Goal: Task Accomplishment & Management: Complete application form

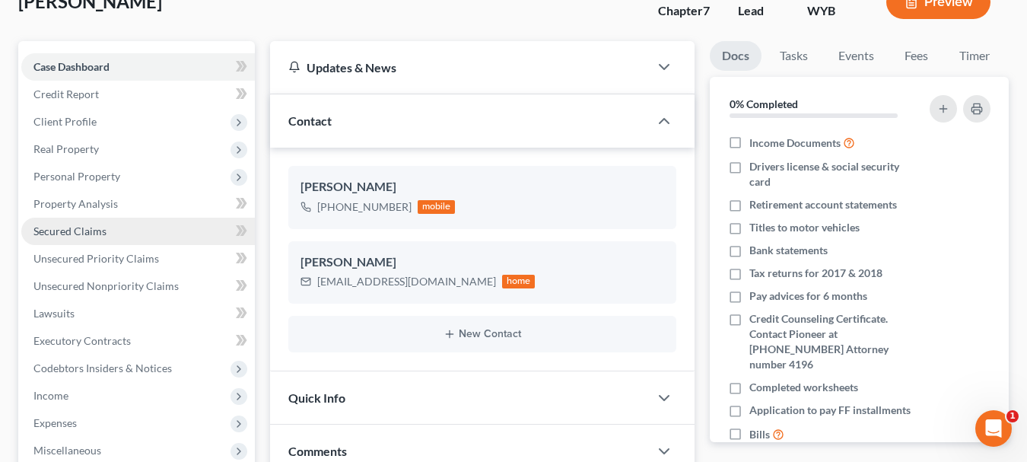
scroll to position [188, 0]
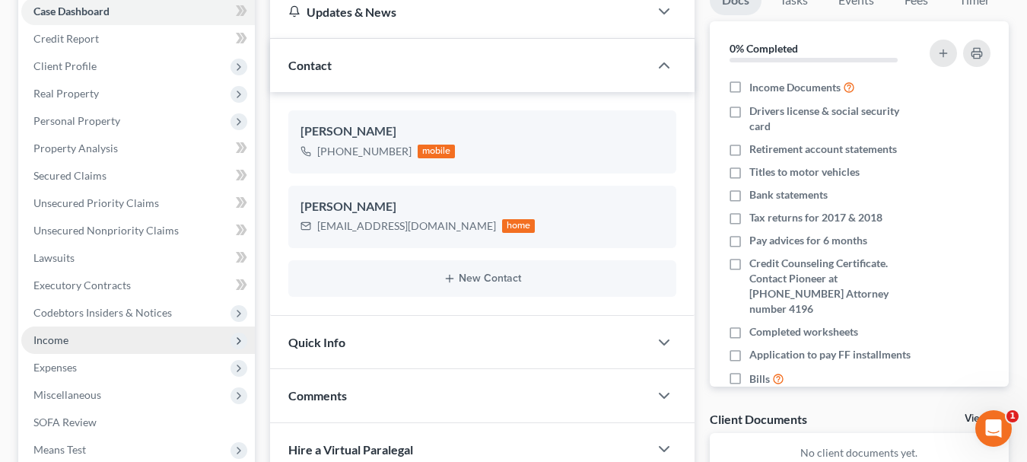
click at [77, 326] on span "Income" at bounding box center [138, 339] width 234 height 27
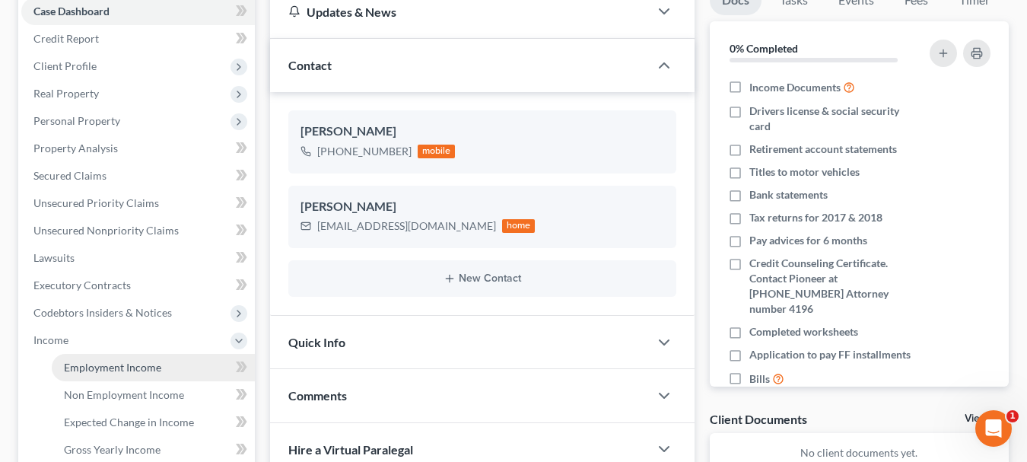
click at [157, 361] on span "Employment Income" at bounding box center [112, 367] width 97 height 13
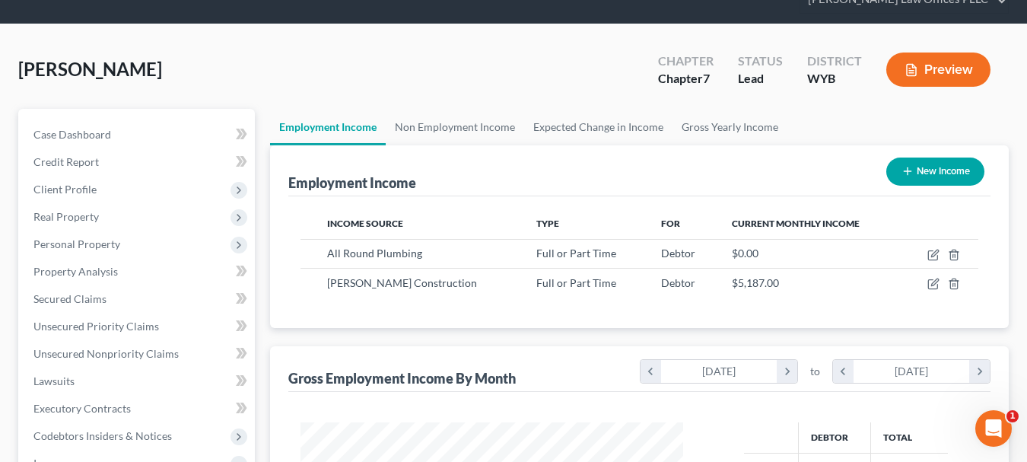
scroll to position [72, 0]
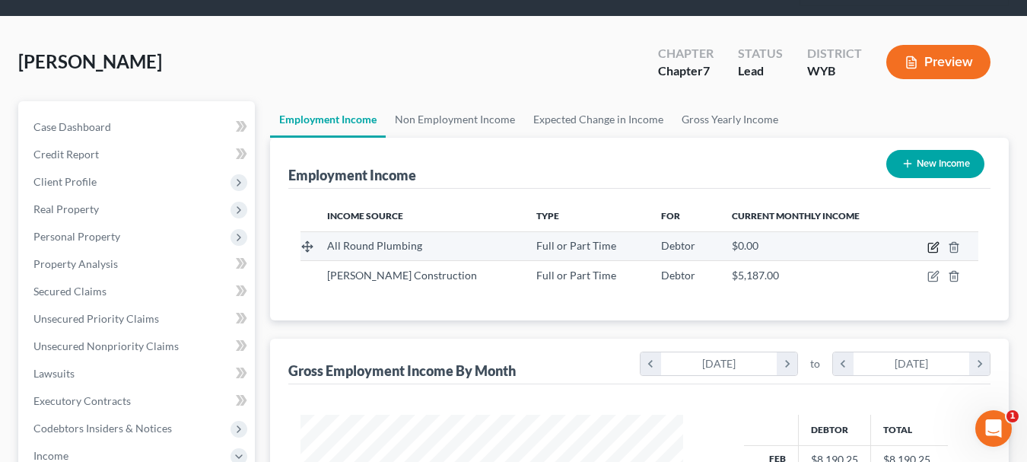
click at [930, 241] on icon "button" at bounding box center [934, 247] width 12 height 12
select select "0"
select select "53"
select select "0"
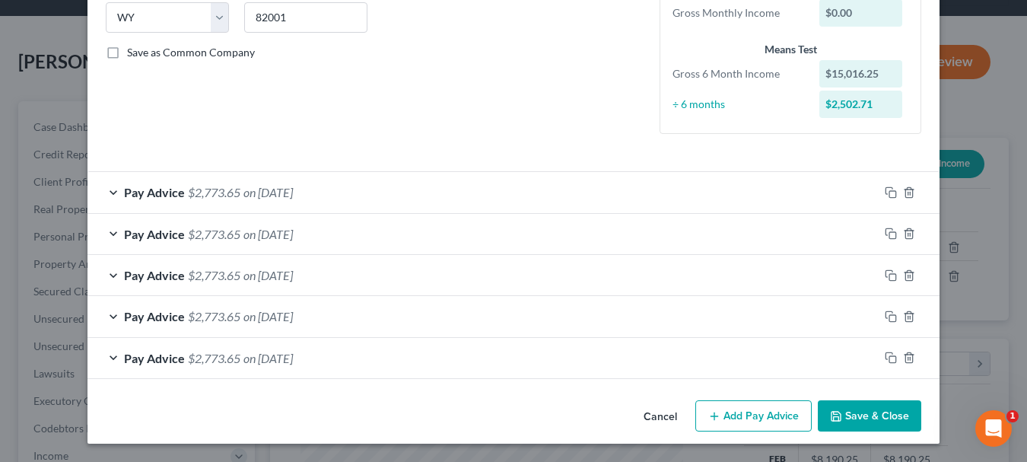
scroll to position [0, 0]
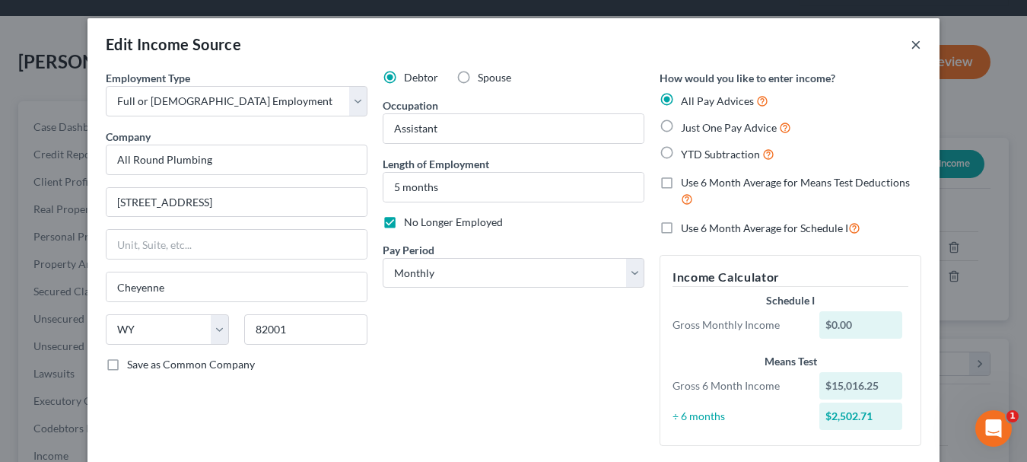
click at [915, 43] on button "×" at bounding box center [916, 44] width 11 height 18
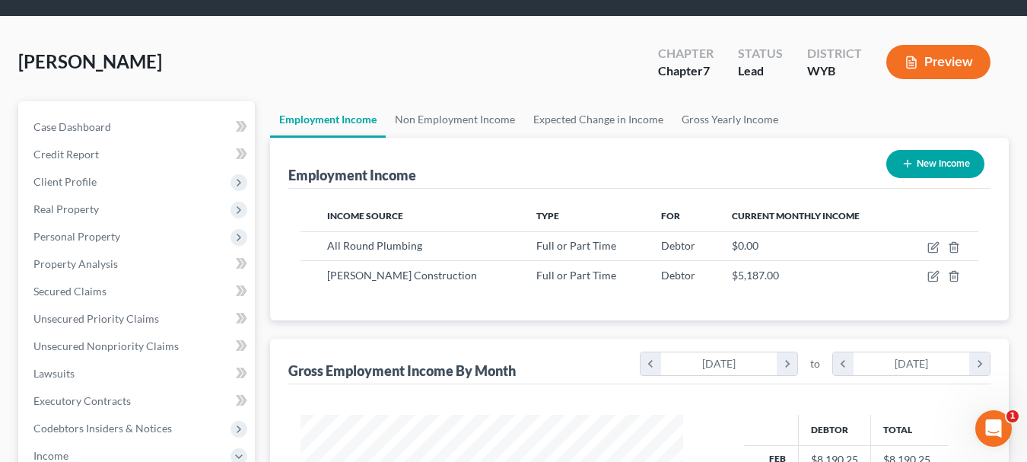
click at [948, 45] on button "Preview" at bounding box center [939, 62] width 104 height 34
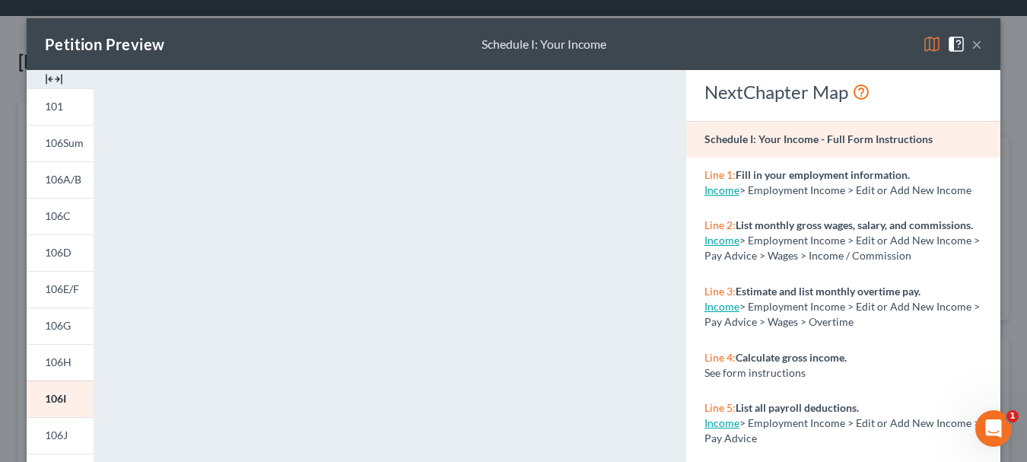
click at [976, 44] on button "×" at bounding box center [977, 44] width 11 height 18
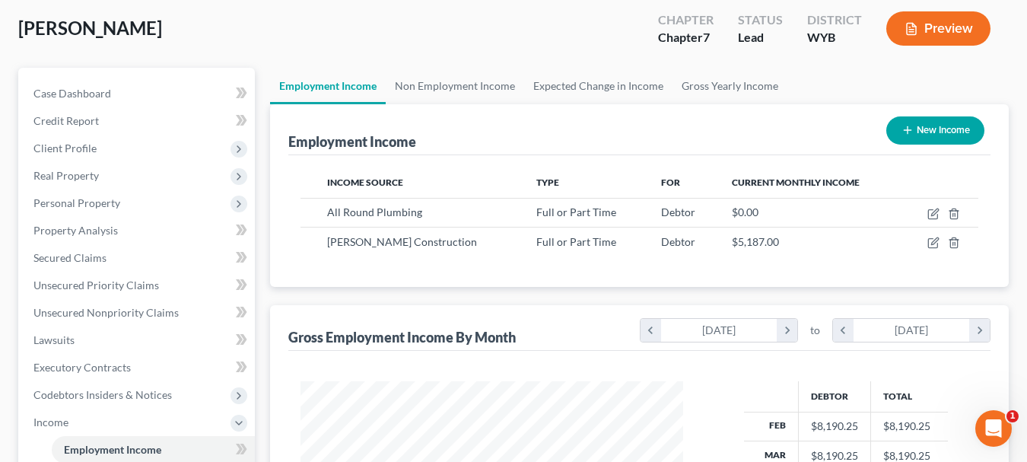
scroll to position [130, 0]
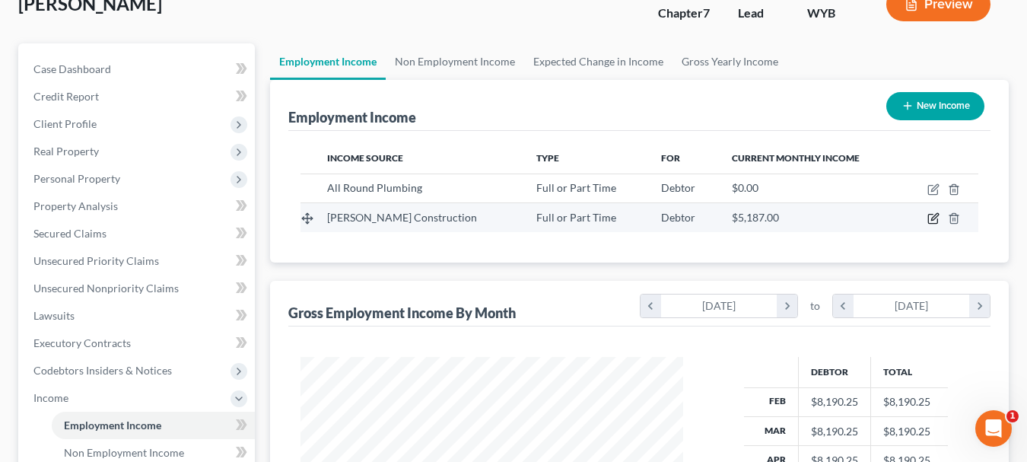
click at [932, 214] on icon "button" at bounding box center [934, 217] width 7 height 7
select select "0"
select select "46"
select select "0"
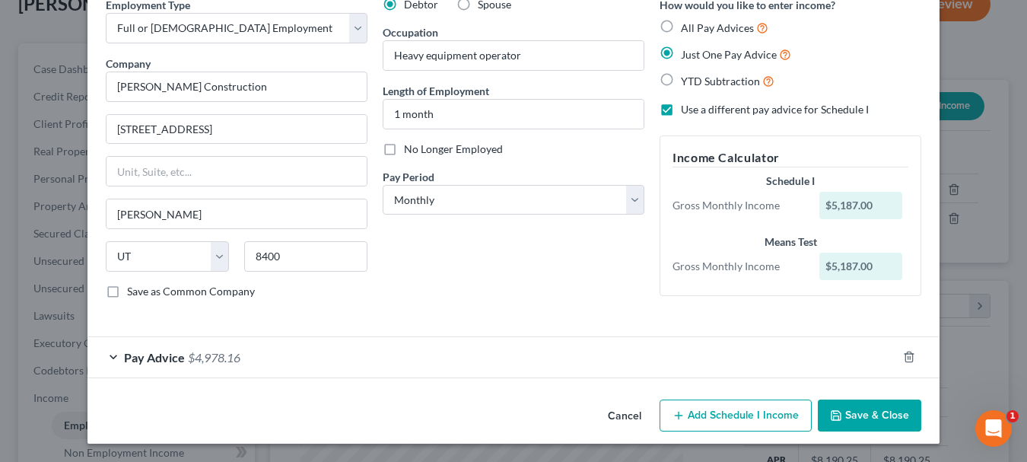
scroll to position [72, 0]
click at [167, 354] on span "Pay Advice" at bounding box center [154, 358] width 61 height 14
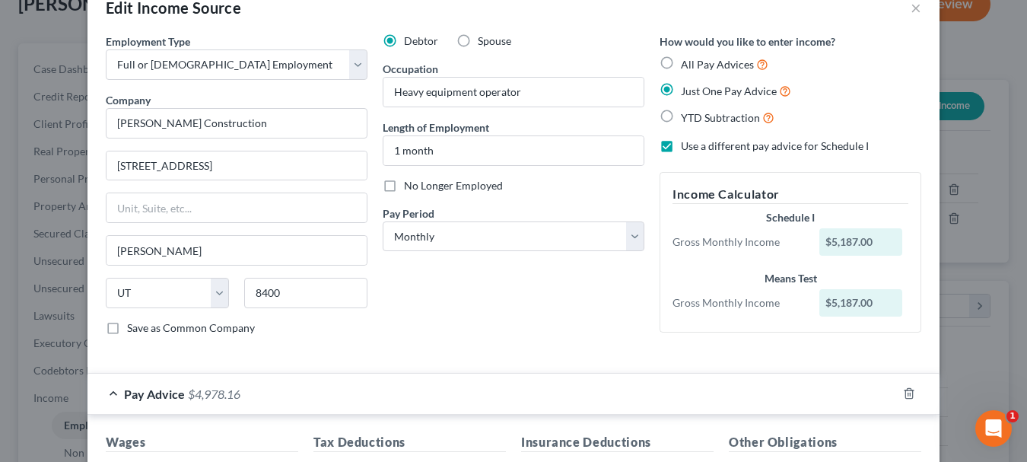
scroll to position [0, 0]
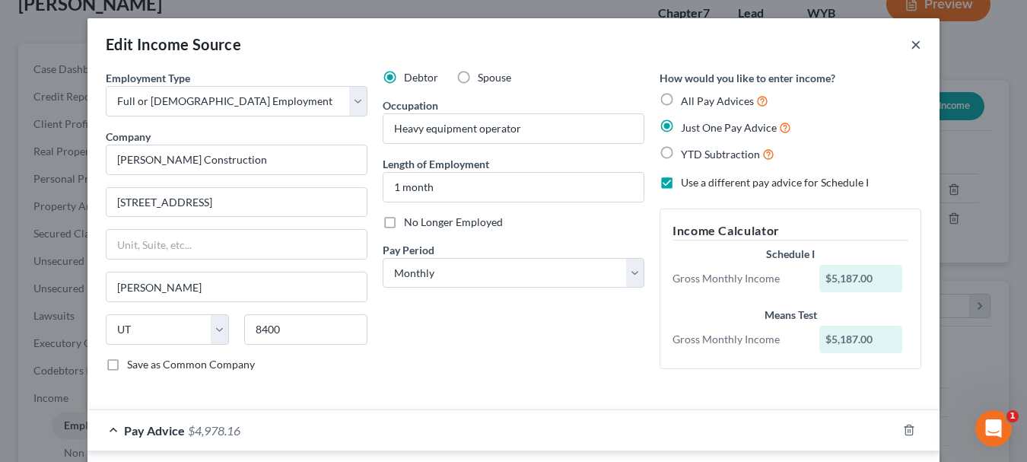
click at [916, 43] on button "×" at bounding box center [916, 44] width 11 height 18
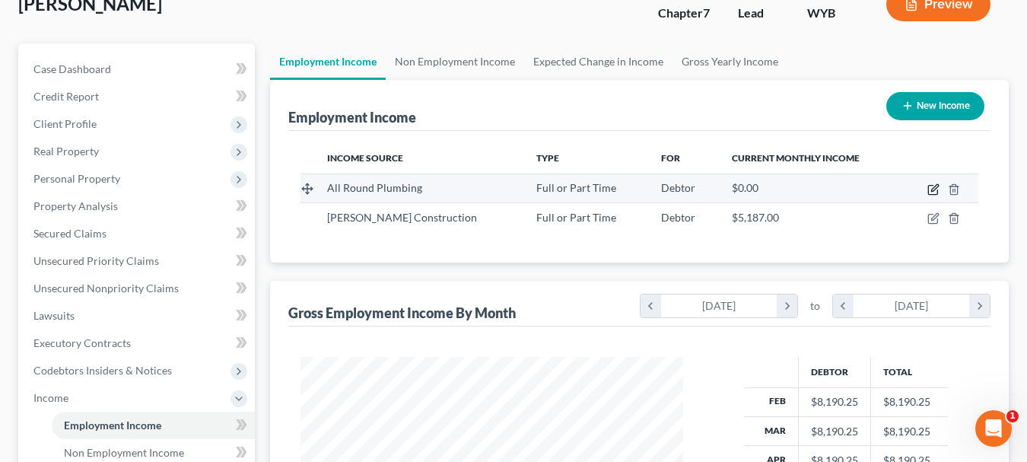
click at [931, 183] on icon "button" at bounding box center [934, 189] width 12 height 12
select select "0"
select select "53"
select select "0"
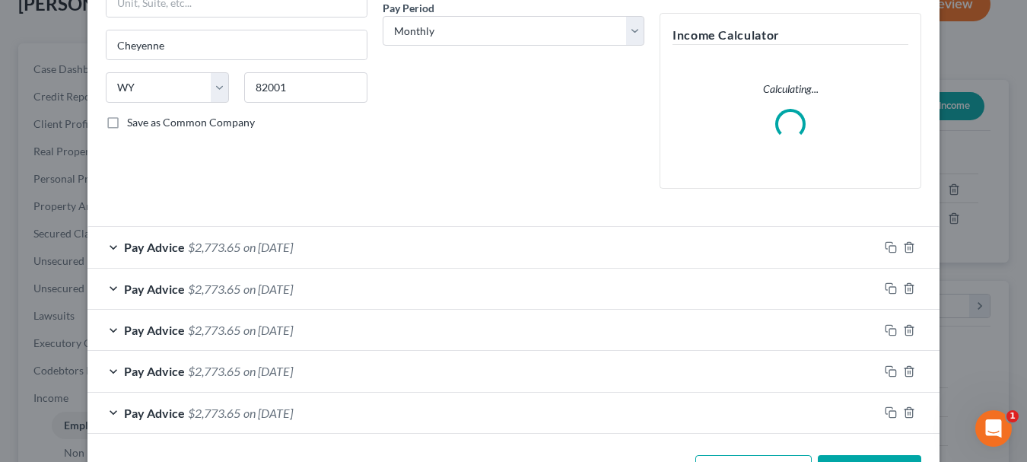
scroll to position [285, 0]
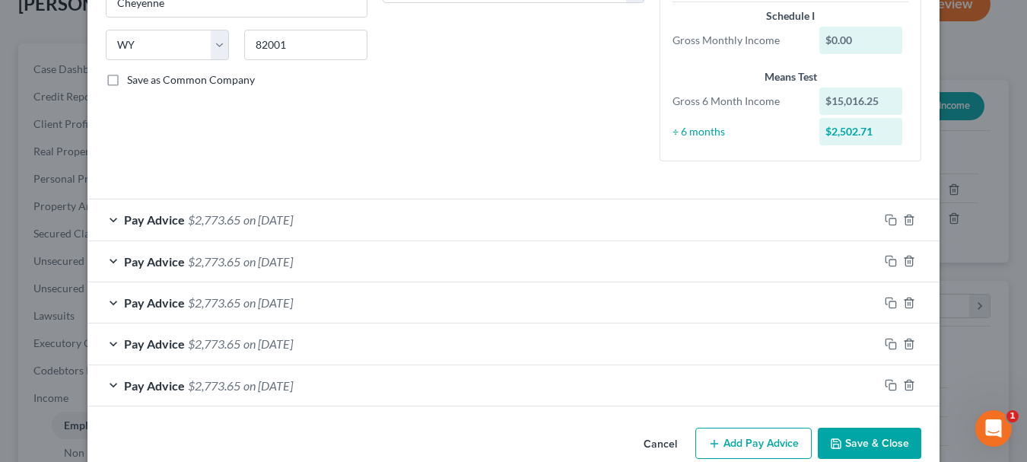
click at [179, 214] on span "Pay Advice" at bounding box center [154, 219] width 61 height 14
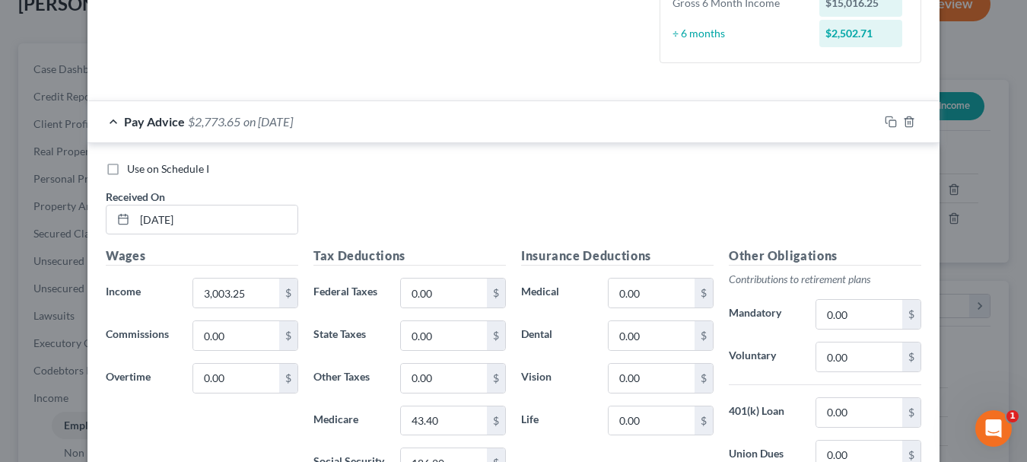
scroll to position [384, 0]
click at [226, 120] on span "$2,773.65" at bounding box center [214, 120] width 53 height 14
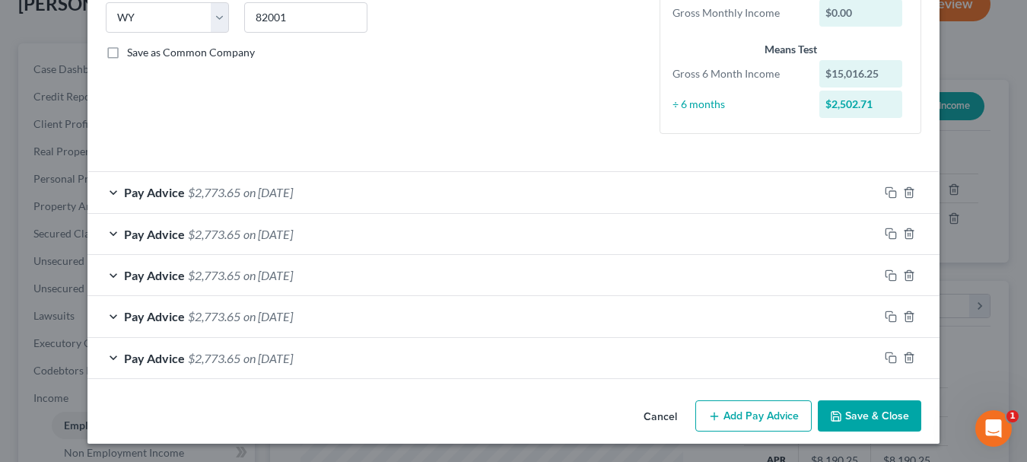
click at [196, 233] on span "$2,773.65" at bounding box center [214, 234] width 53 height 14
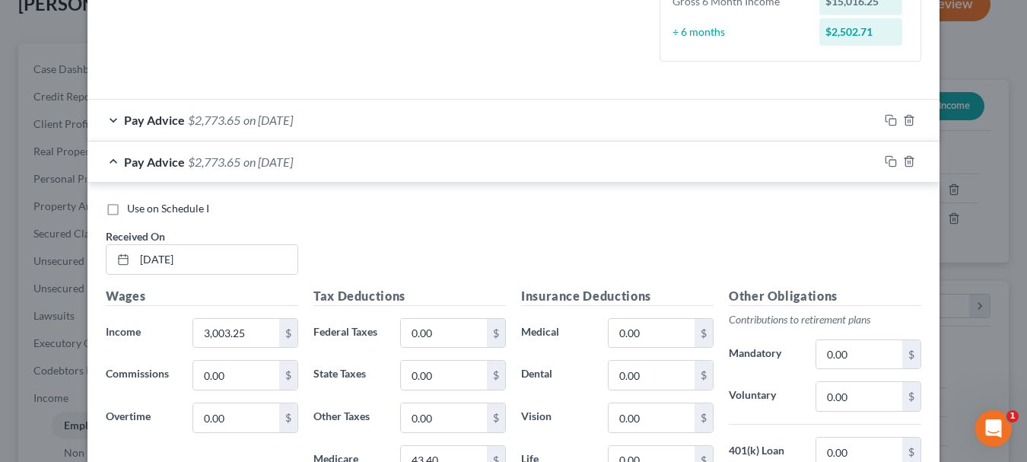
click at [202, 164] on span "$2,773.65" at bounding box center [214, 161] width 53 height 14
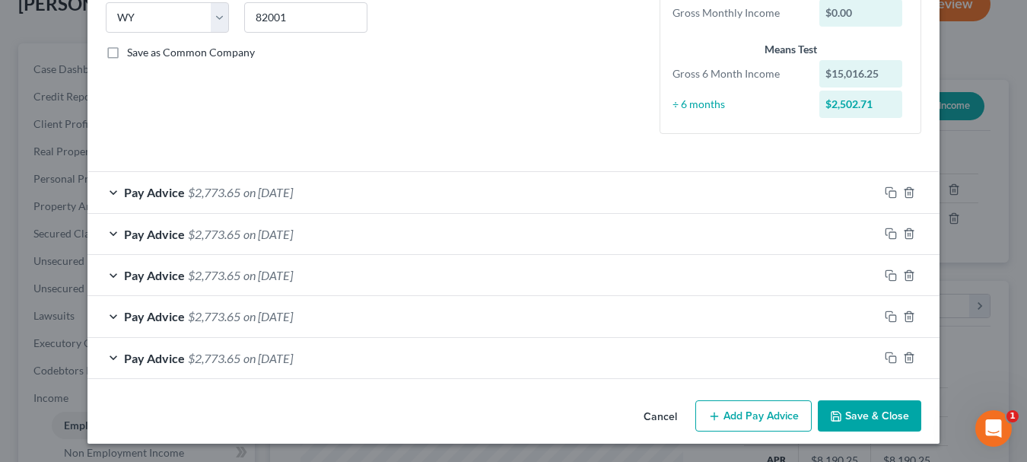
click at [186, 281] on div "Pay Advice $2,773.65 on [DATE]" at bounding box center [483, 275] width 791 height 40
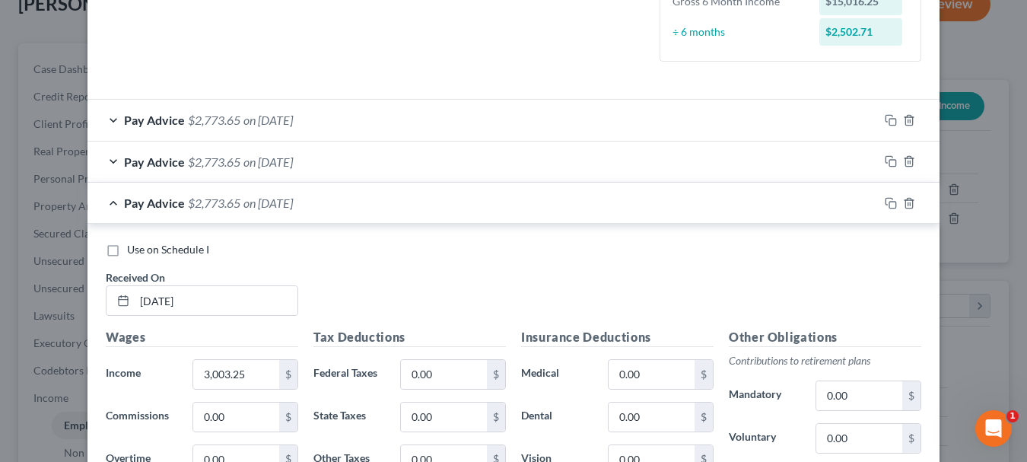
click at [216, 208] on span "$2,773.65" at bounding box center [214, 203] width 53 height 14
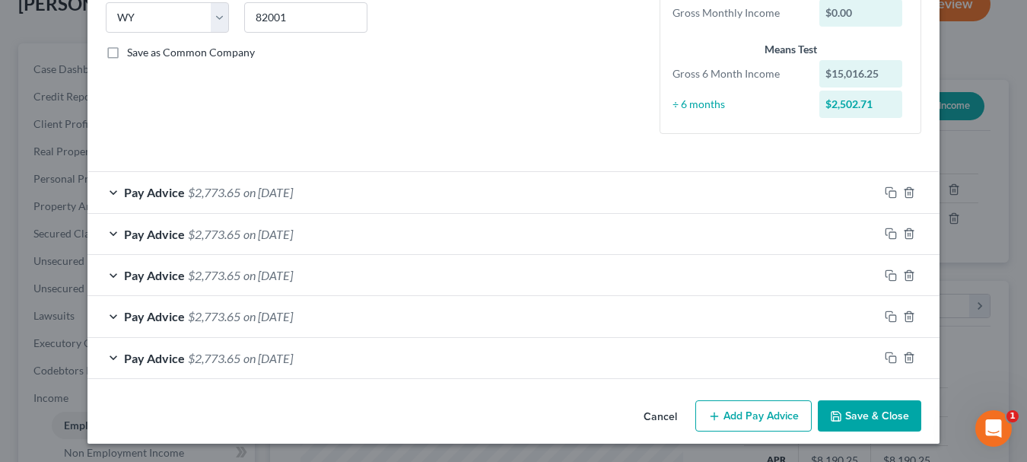
click at [196, 320] on span "$2,773.65" at bounding box center [214, 316] width 53 height 14
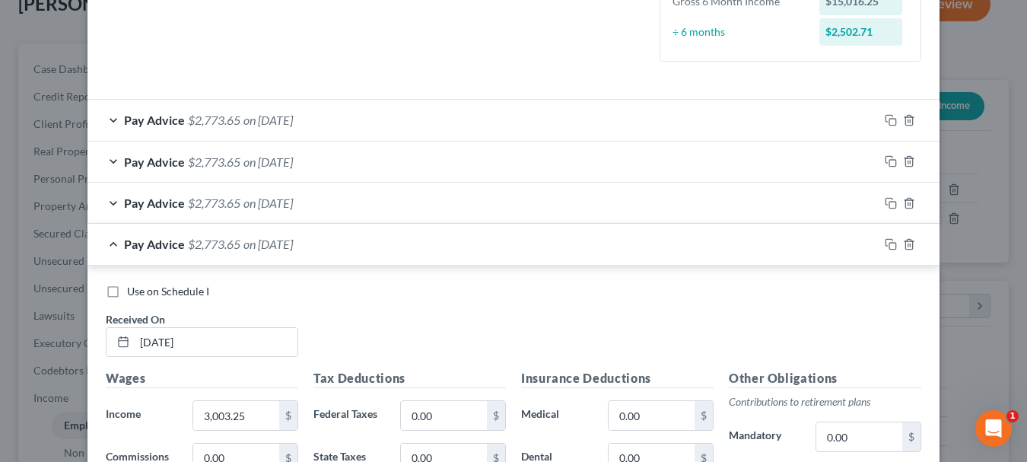
click at [235, 250] on span "$2,773.65" at bounding box center [214, 244] width 53 height 14
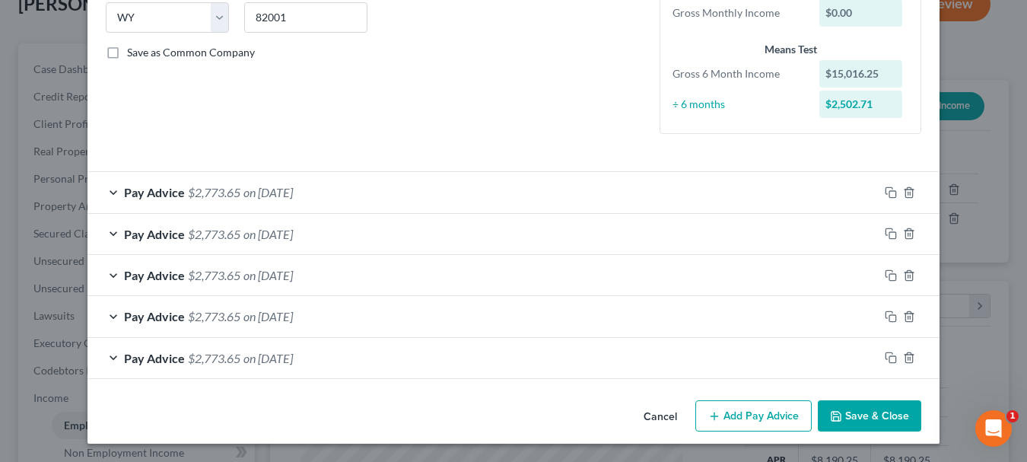
click at [199, 359] on span "$2,773.65" at bounding box center [214, 358] width 53 height 14
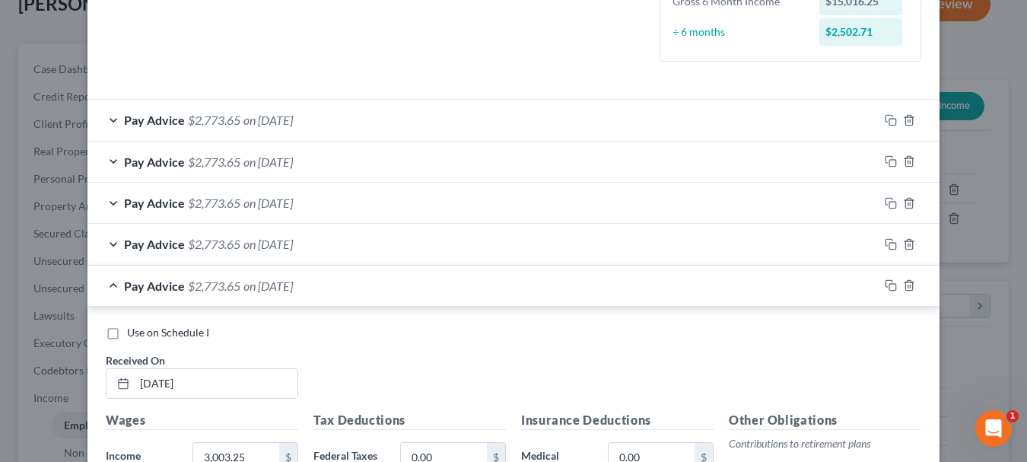
click at [233, 284] on span "$2,773.65" at bounding box center [214, 286] width 53 height 14
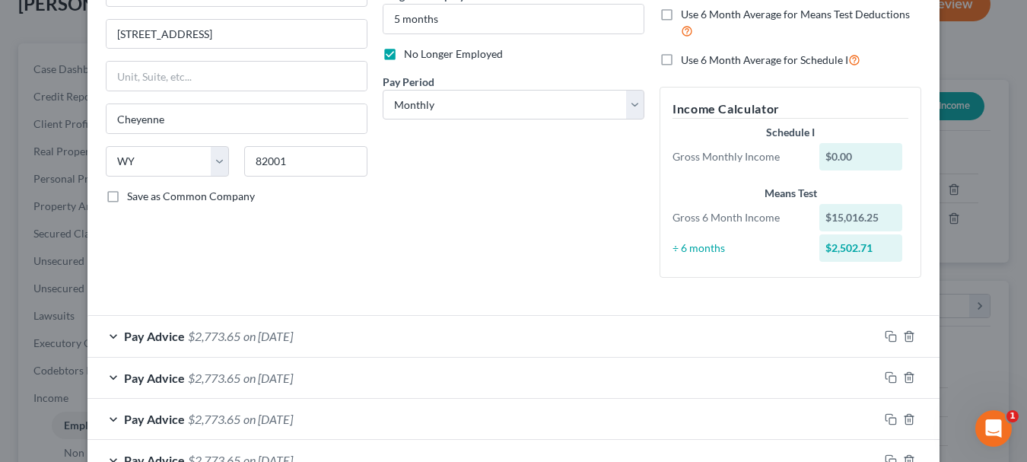
scroll to position [312, 0]
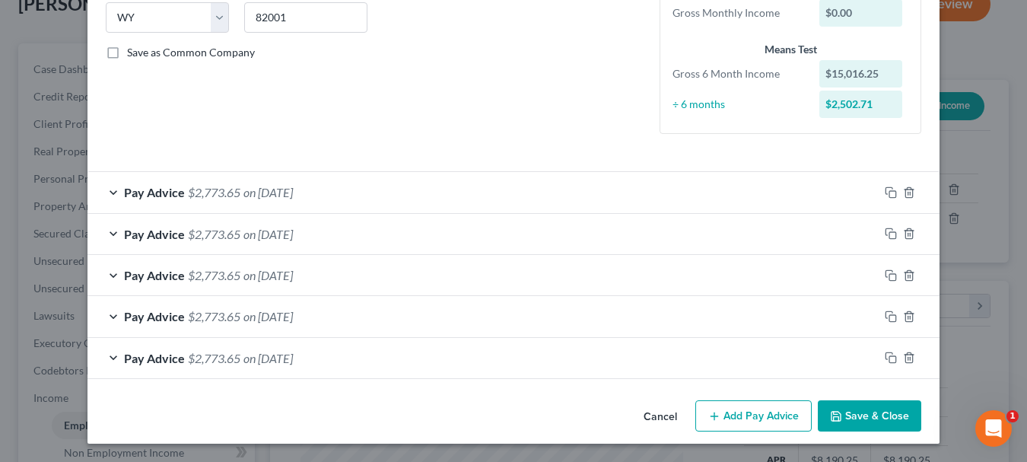
click at [842, 408] on button "Save & Close" at bounding box center [869, 416] width 103 height 32
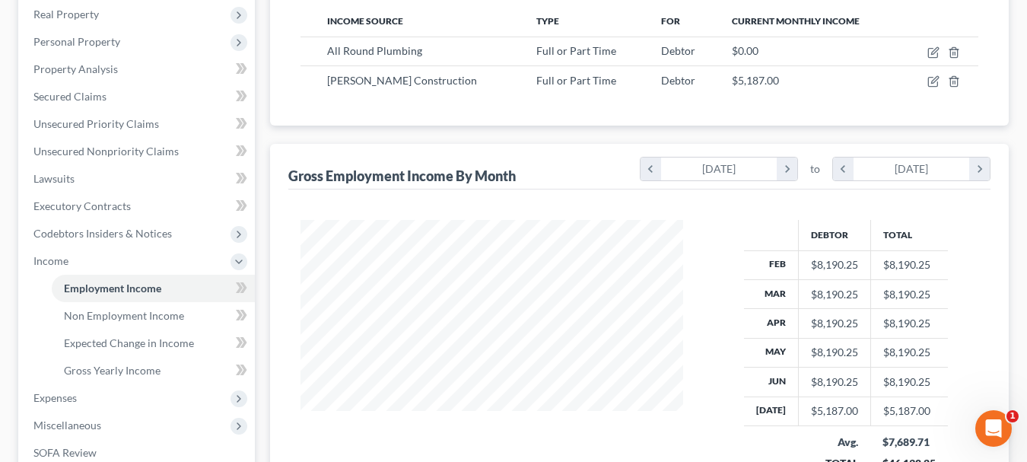
scroll to position [270, 0]
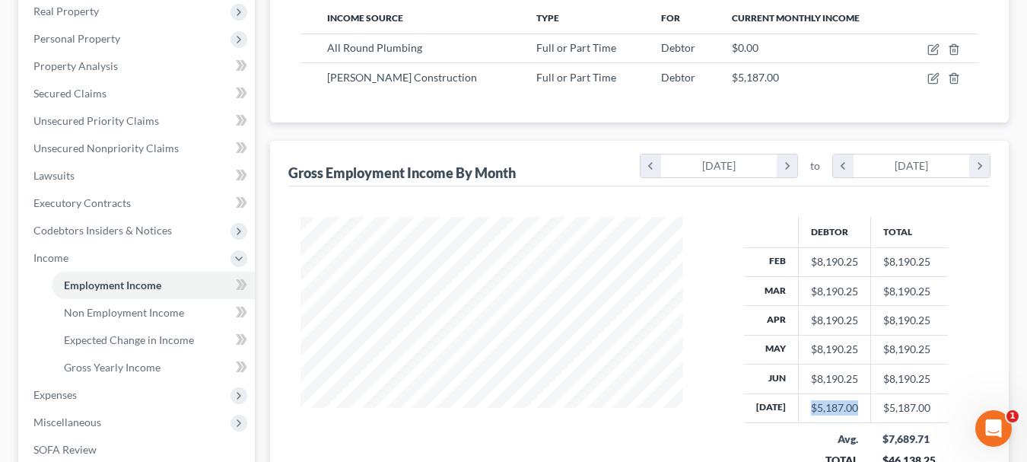
drag, startPoint x: 807, startPoint y: 382, endPoint x: 868, endPoint y: 377, distance: 60.4
click at [868, 393] on tr "[DATE] $5,187.00 $5,187.00" at bounding box center [846, 407] width 205 height 29
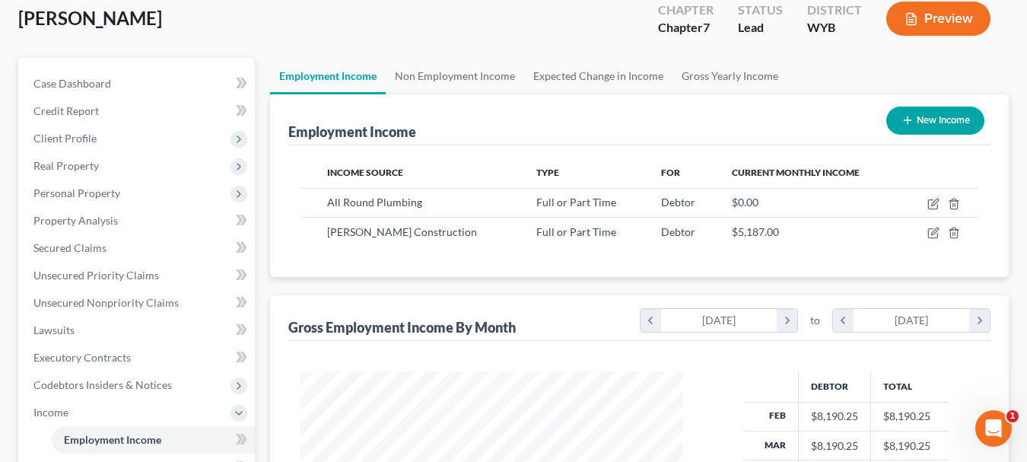
scroll to position [0, 0]
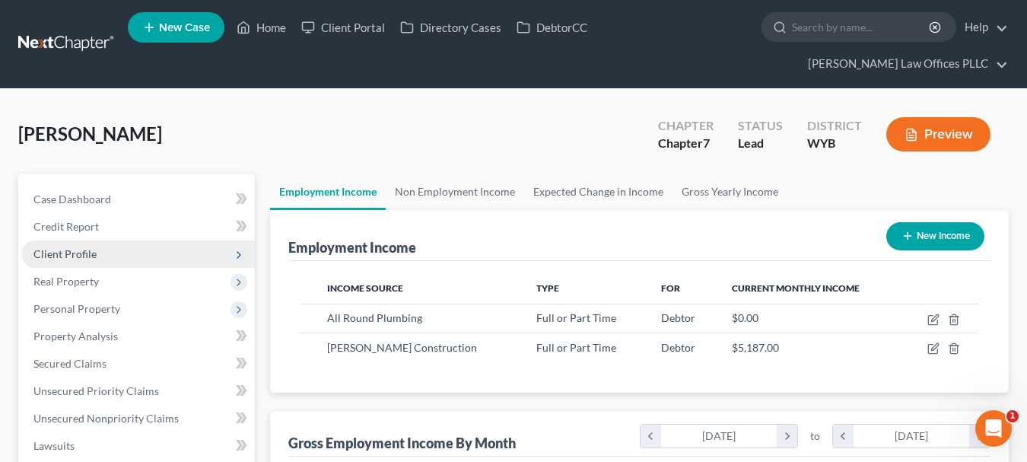
click at [121, 240] on span "Client Profile" at bounding box center [138, 253] width 234 height 27
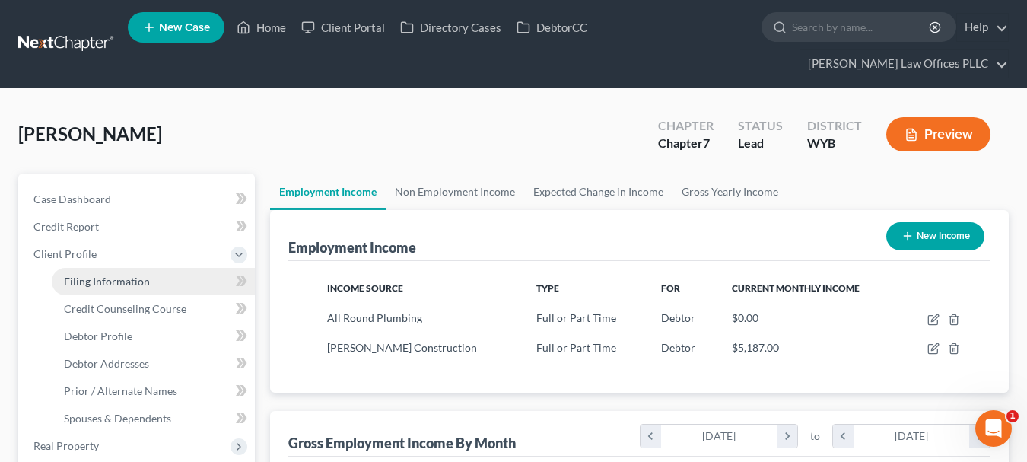
click at [116, 275] on span "Filing Information" at bounding box center [107, 281] width 86 height 13
select select "1"
select select "0"
select select "53"
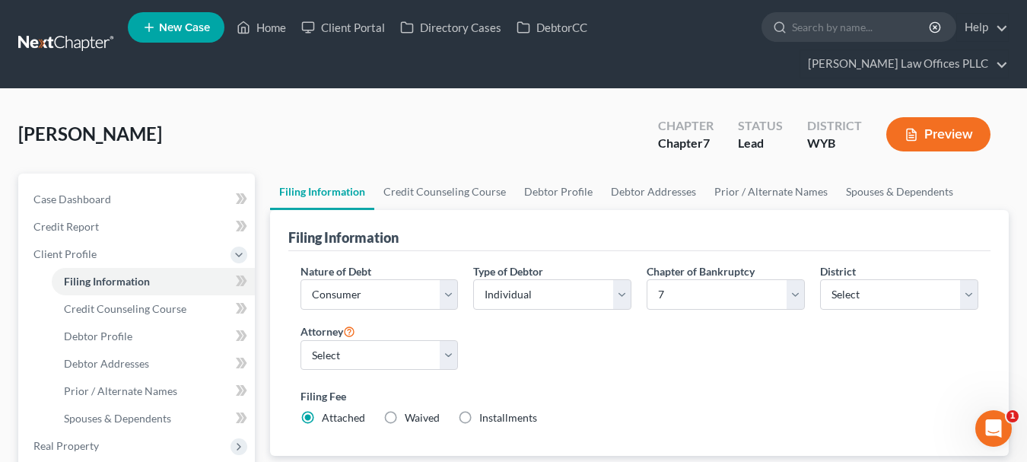
click at [947, 117] on button "Preview" at bounding box center [939, 134] width 104 height 34
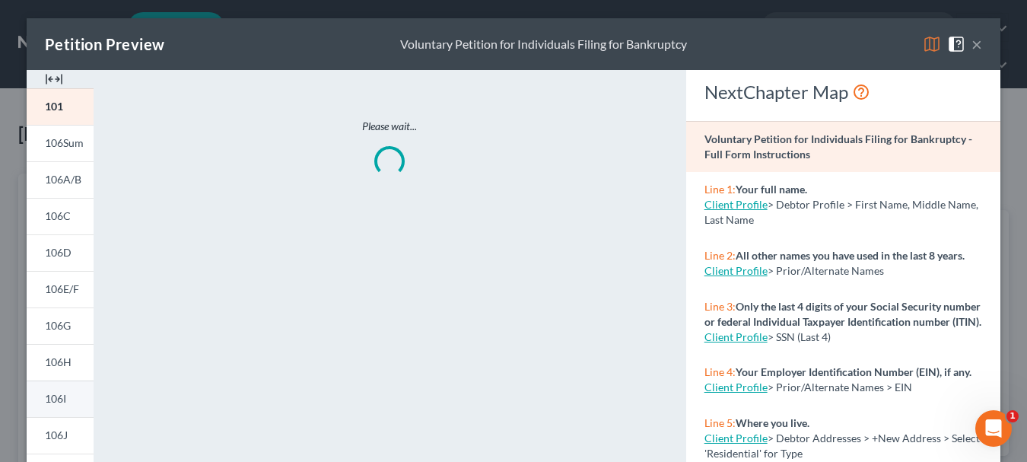
click at [73, 399] on link "106I" at bounding box center [60, 398] width 67 height 37
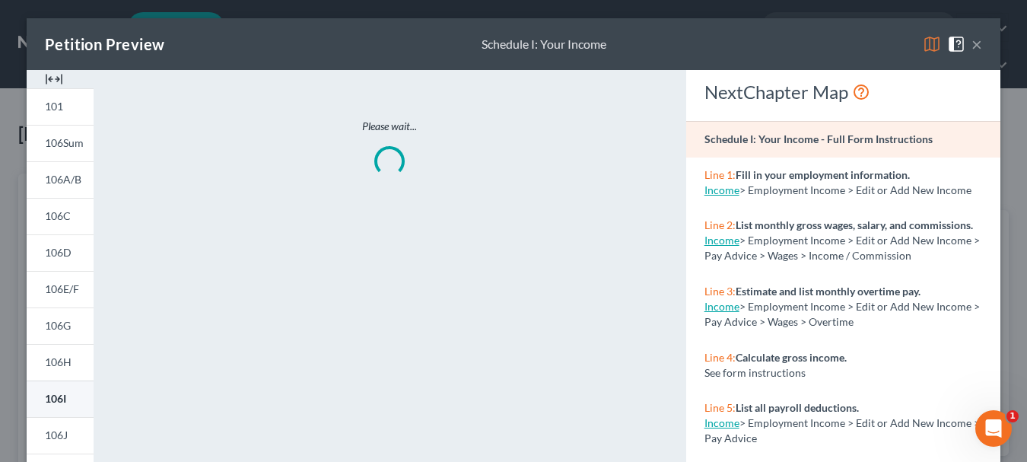
click at [73, 399] on link "106I" at bounding box center [60, 398] width 67 height 37
